Goal: Navigation & Orientation: Find specific page/section

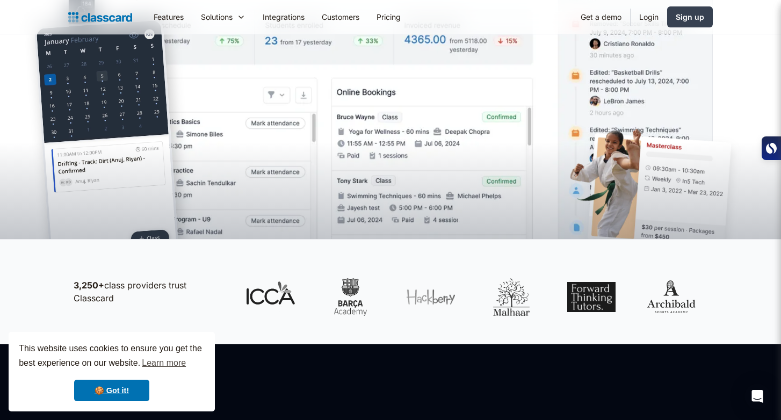
scroll to position [329, 0]
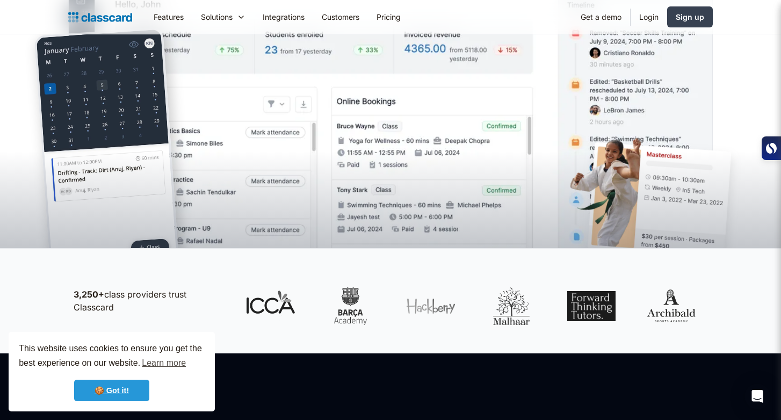
click at [121, 389] on link "🍪 Got it!" at bounding box center [111, 390] width 75 height 21
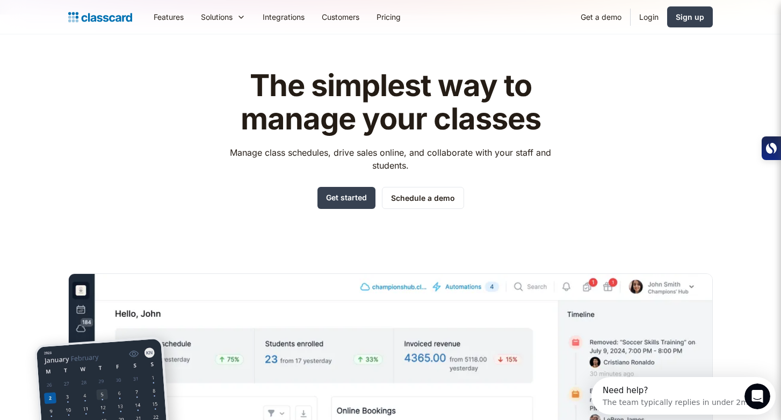
scroll to position [0, 0]
click at [286, 21] on link "Integrations" at bounding box center [283, 17] width 59 height 24
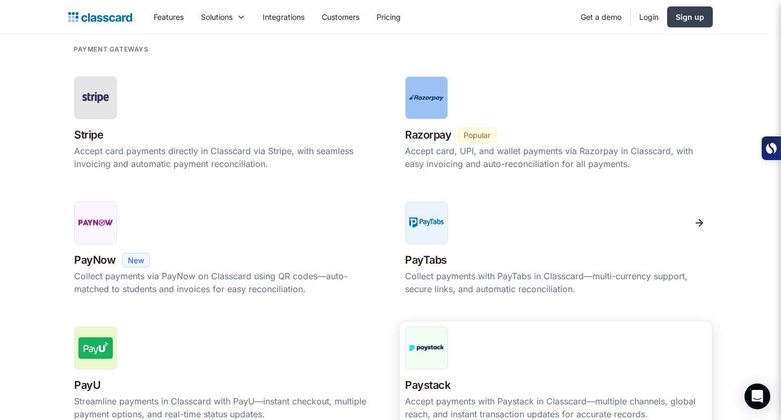
scroll to position [352, 0]
